Goal: Task Accomplishment & Management: Use online tool/utility

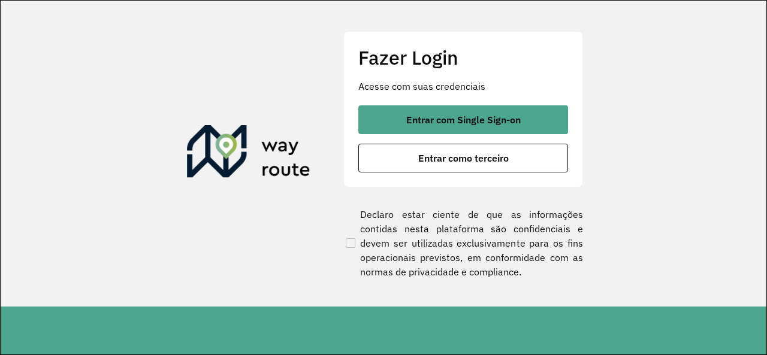
click at [417, 101] on div "Fazer Login Acesse com suas credenciais Entrar com Single Sign-on Entrar como t…" at bounding box center [463, 109] width 240 height 156
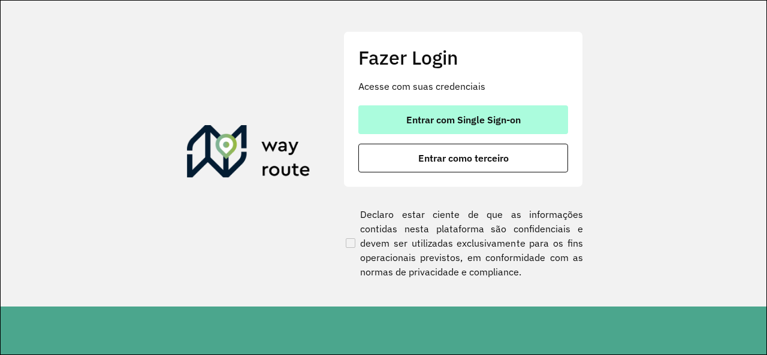
click at [430, 117] on span "Entrar com Single Sign-on" at bounding box center [463, 120] width 114 height 10
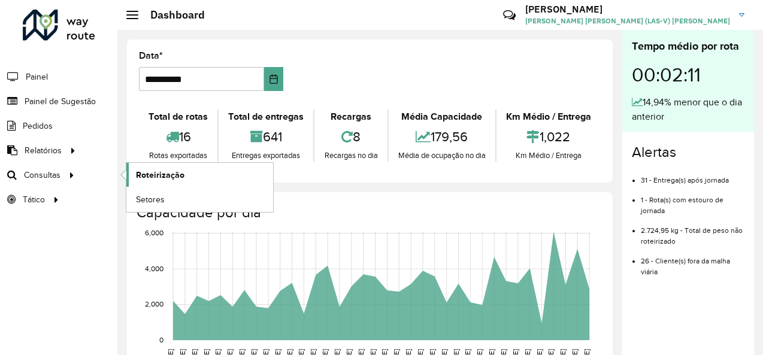
click at [157, 175] on span "Roteirização" at bounding box center [160, 175] width 49 height 13
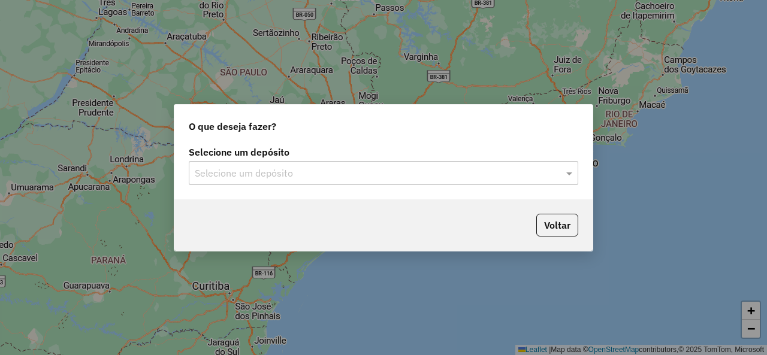
click at [375, 174] on input "text" at bounding box center [371, 174] width 353 height 14
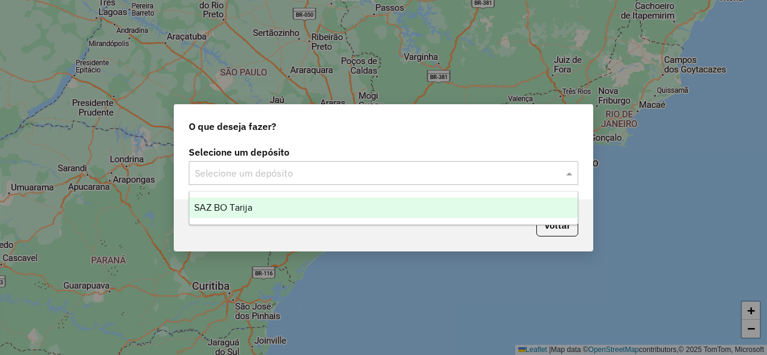
click at [325, 206] on div "SAZ BO Tarija" at bounding box center [383, 208] width 388 height 20
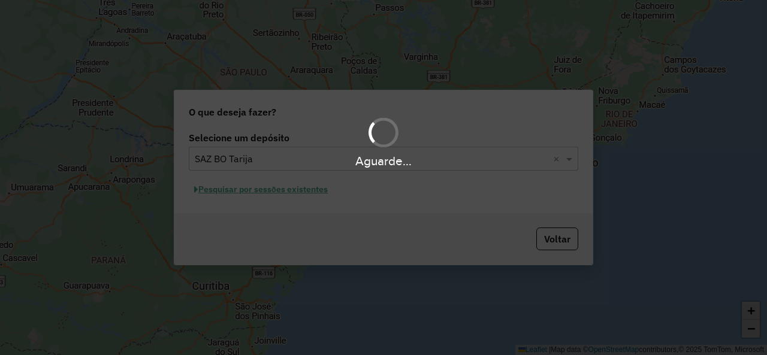
click at [304, 194] on div "Aguarde..." at bounding box center [383, 177] width 767 height 355
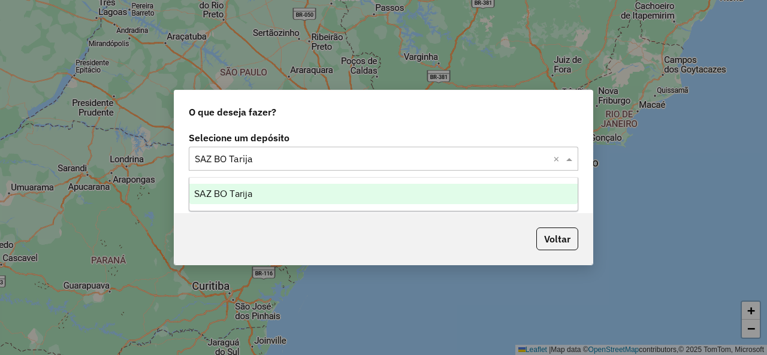
click at [361, 160] on input "text" at bounding box center [371, 159] width 353 height 14
click at [267, 195] on div "SAZ BO Tarija" at bounding box center [383, 194] width 388 height 20
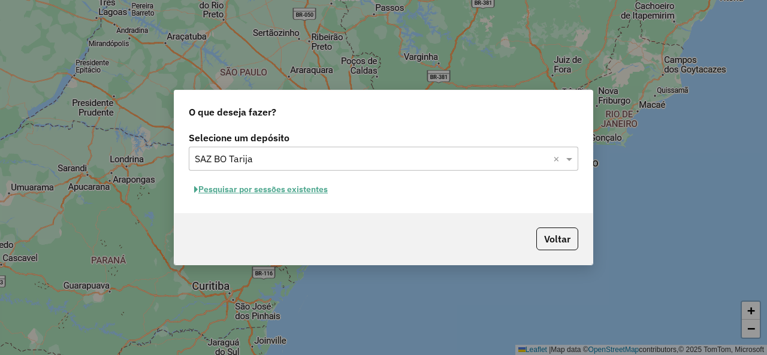
click at [267, 195] on button "Pesquisar por sessões existentes" at bounding box center [261, 189] width 144 height 19
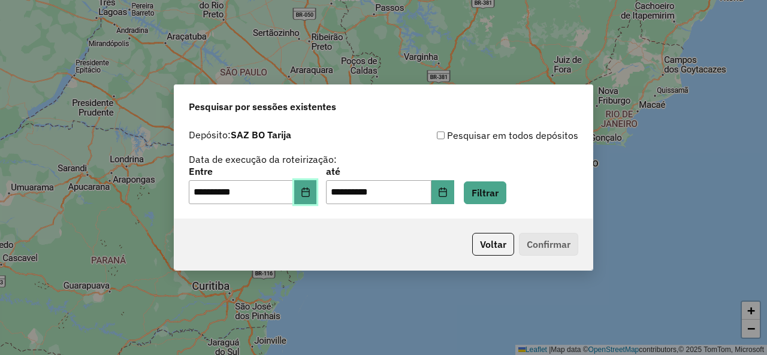
click at [309, 196] on icon "Choose Date" at bounding box center [305, 193] width 8 height 10
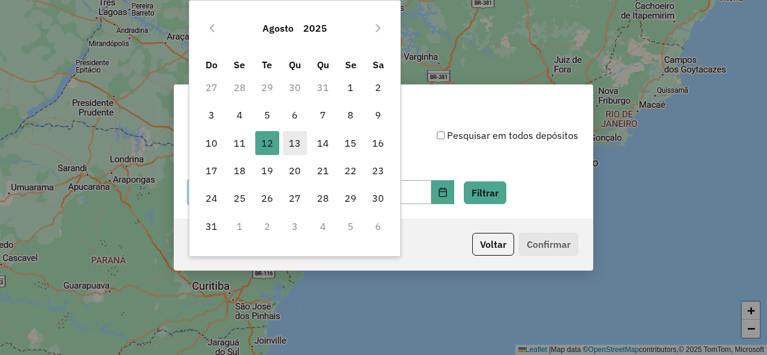
click at [301, 147] on span "13" at bounding box center [295, 143] width 24 height 24
type input "**********"
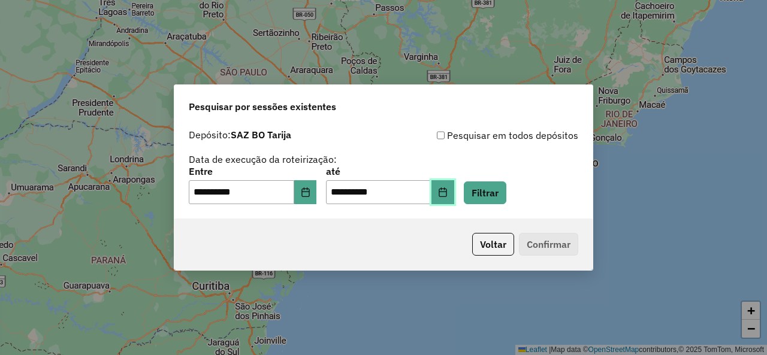
click at [446, 189] on icon "Choose Date" at bounding box center [443, 193] width 8 height 10
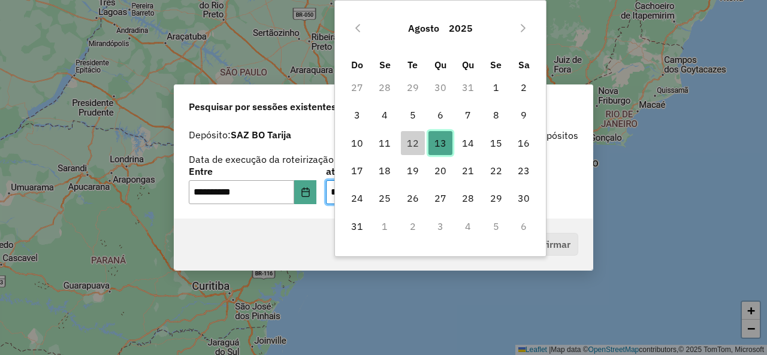
click at [445, 146] on span "13" at bounding box center [440, 143] width 24 height 24
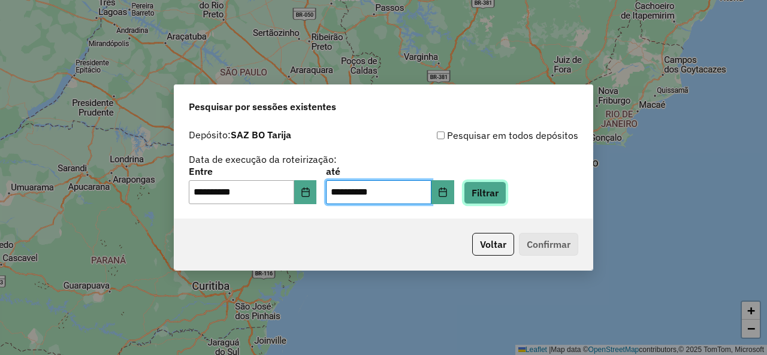
click at [504, 193] on button "Filtrar" at bounding box center [485, 193] width 43 height 23
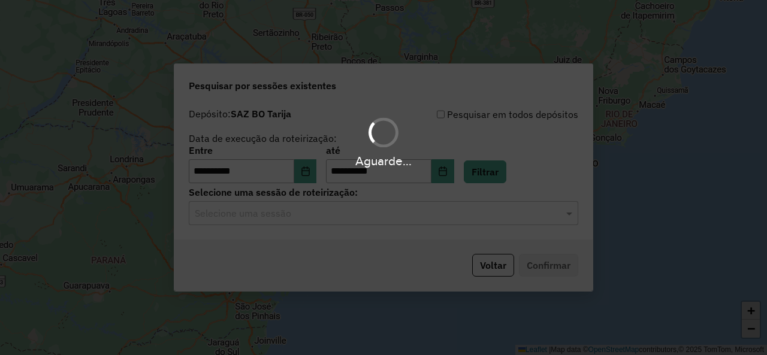
click at [228, 225] on div "Selecione uma sessão" at bounding box center [383, 213] width 389 height 24
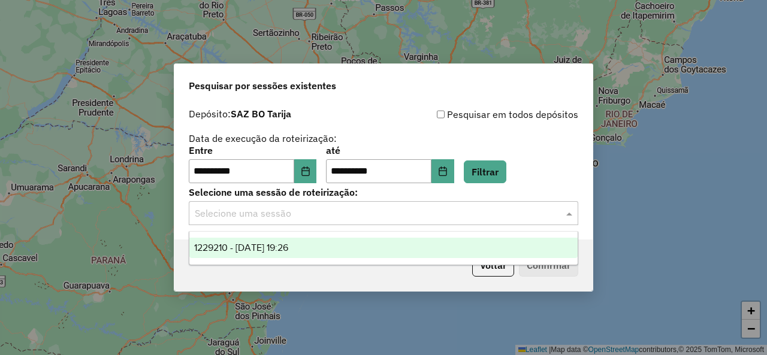
click at [250, 253] on span "1229210 - 13/08/2025 19:26" at bounding box center [241, 248] width 94 height 10
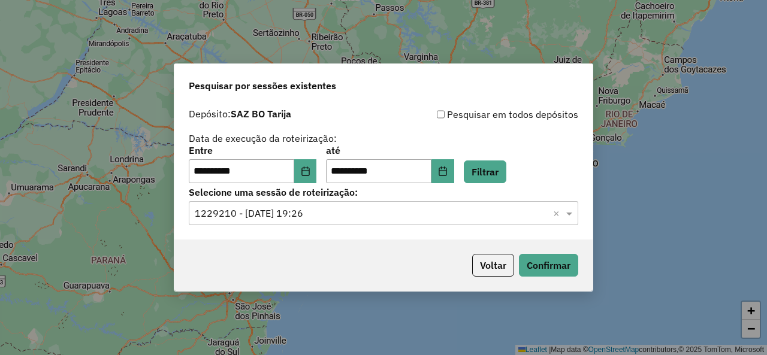
click at [591, 268] on div "Voltar Confirmar" at bounding box center [383, 266] width 418 height 52
click at [525, 259] on button "Confirmar" at bounding box center [548, 265] width 59 height 23
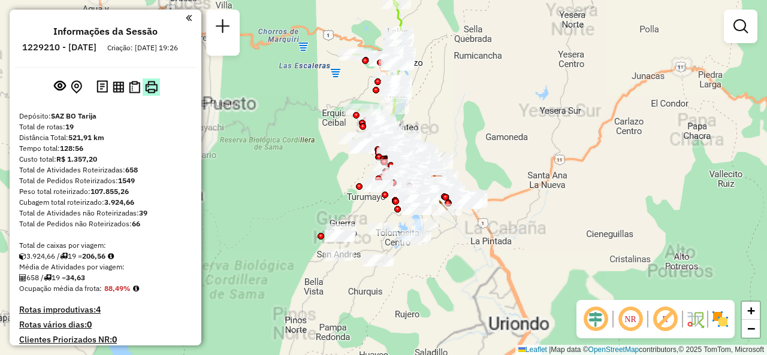
click at [156, 96] on button at bounding box center [151, 86] width 17 height 17
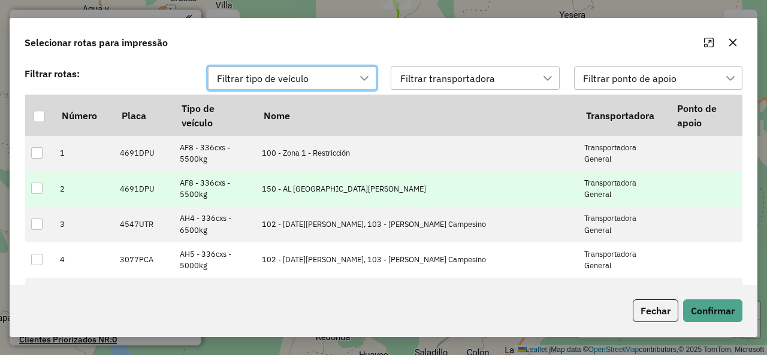
scroll to position [13, 0]
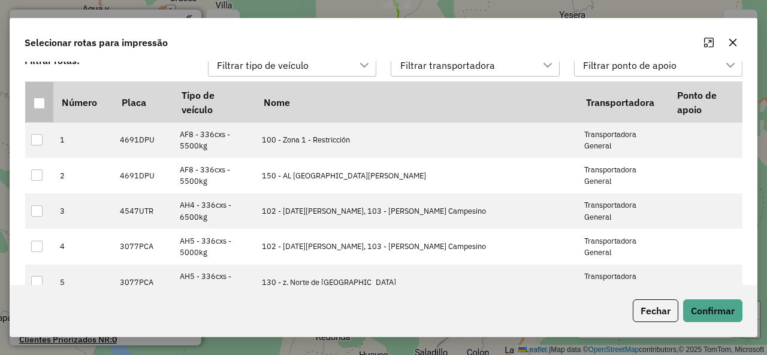
click at [40, 105] on div at bounding box center [39, 103] width 11 height 11
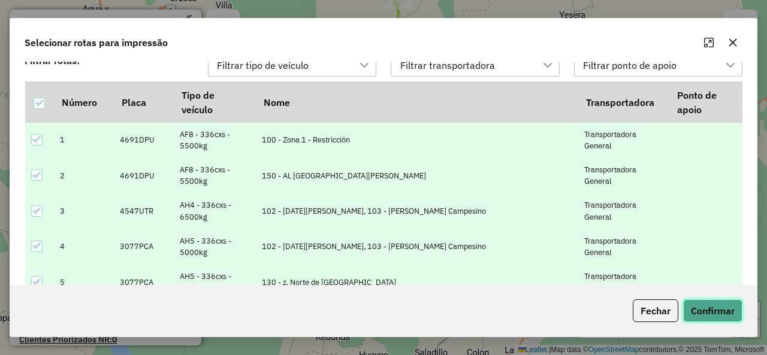
click at [703, 309] on button "Confirmar" at bounding box center [712, 311] width 59 height 23
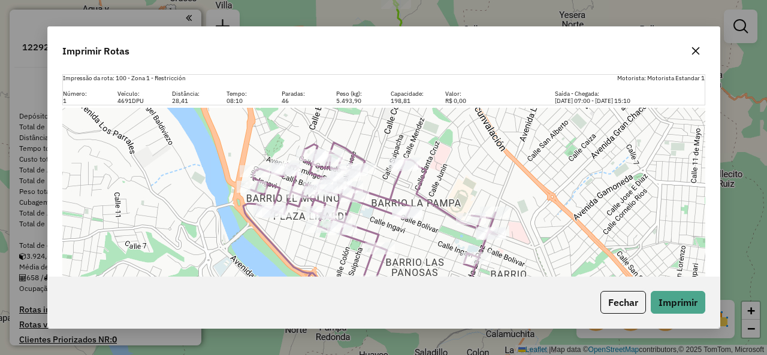
scroll to position [38, 0]
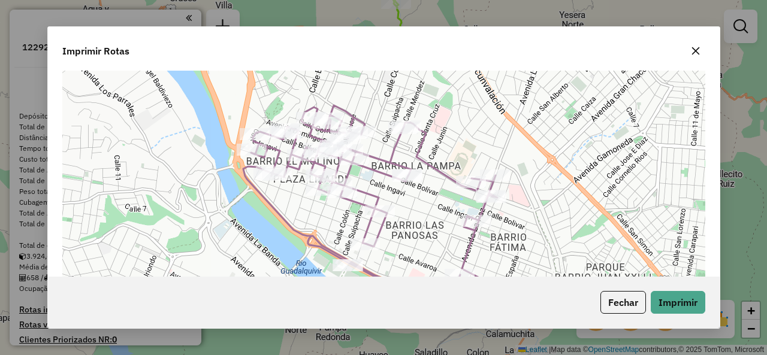
click at [302, 225] on div "Leaflet | Map data © OpenStreetMap contributors,© 2025 TomTom, Microsoft" at bounding box center [383, 206] width 643 height 270
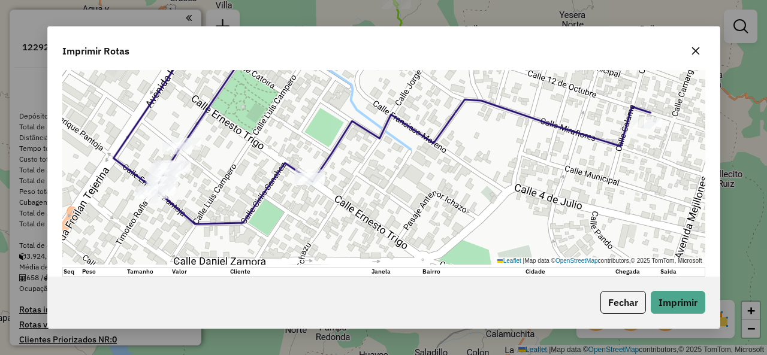
scroll to position [4312, 0]
